Goal: Task Accomplishment & Management: Manage account settings

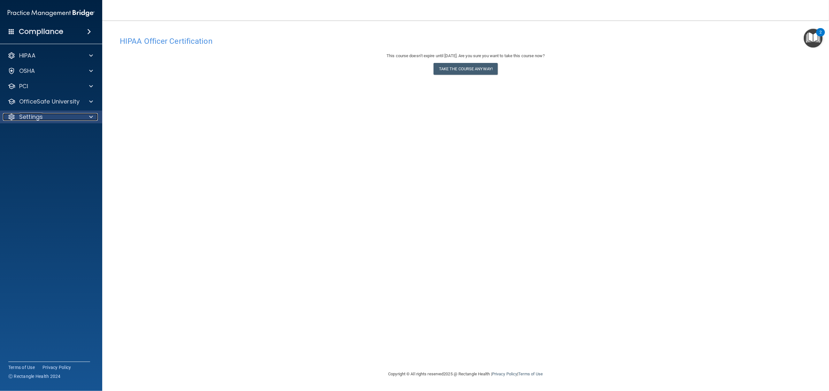
click at [34, 117] on p "Settings" at bounding box center [31, 117] width 24 height 8
click at [42, 144] on p "My Users" at bounding box center [47, 147] width 87 height 6
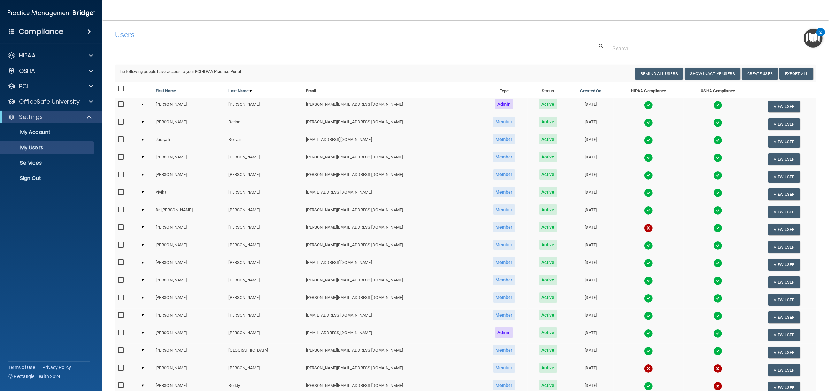
click at [120, 278] on input "checkbox" at bounding box center [121, 280] width 7 height 5
checkbox input "true"
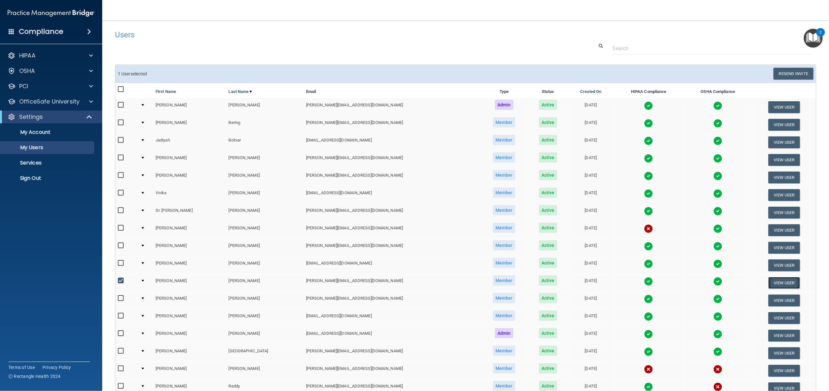
click at [768, 278] on button "View User" at bounding box center [784, 283] width 32 height 12
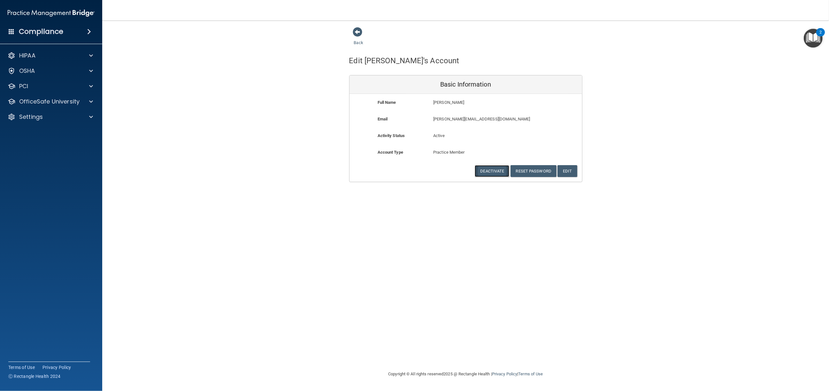
click at [500, 170] on button "Deactivate" at bounding box center [492, 171] width 34 height 12
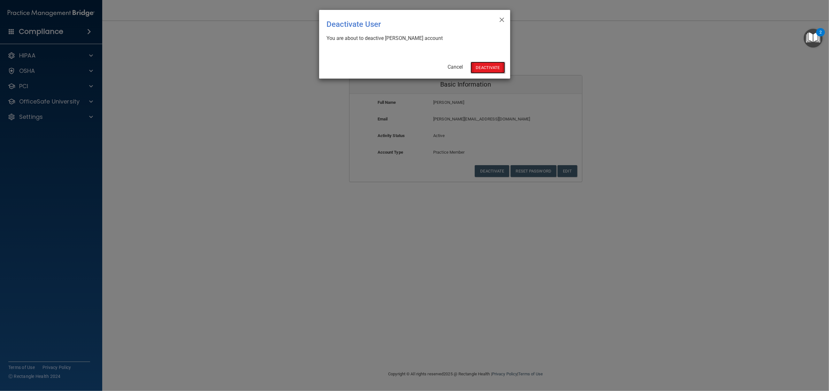
click at [491, 66] on button "Deactivate" at bounding box center [487, 68] width 34 height 12
